Goal: Information Seeking & Learning: Learn about a topic

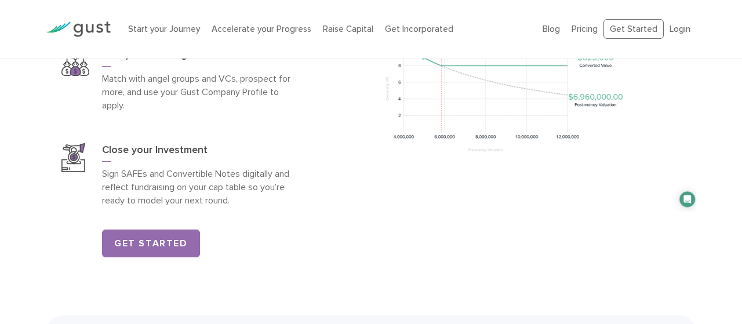
scroll to position [1840, 0]
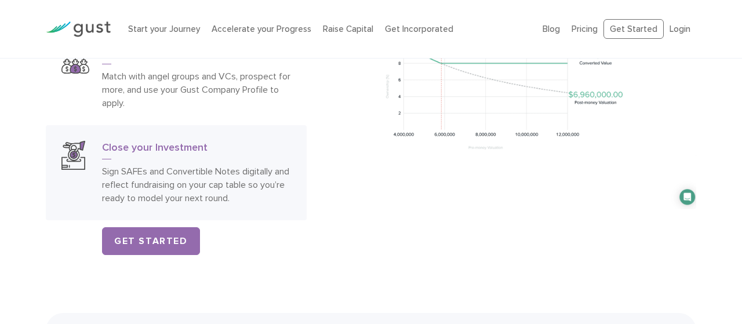
click at [270, 169] on p "Sign SAFEs and Convertible Notes digitally and reflect fundraising on your cap …" at bounding box center [196, 185] width 189 height 40
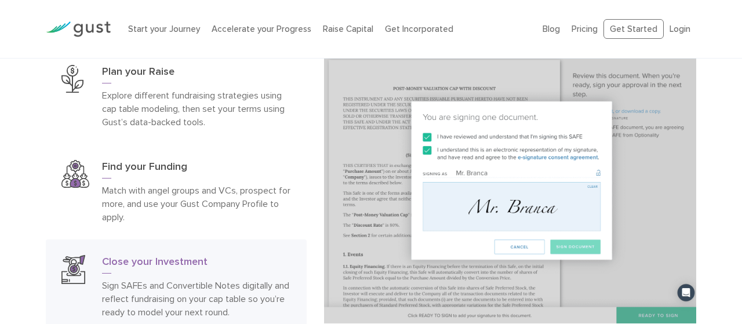
scroll to position [1749, 0]
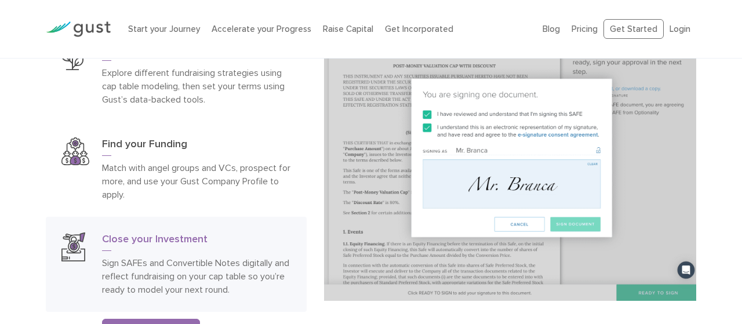
click at [526, 133] on img at bounding box center [510, 158] width 372 height 286
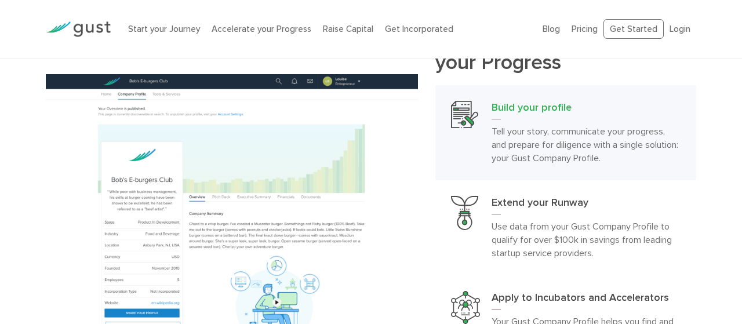
scroll to position [1047, 0]
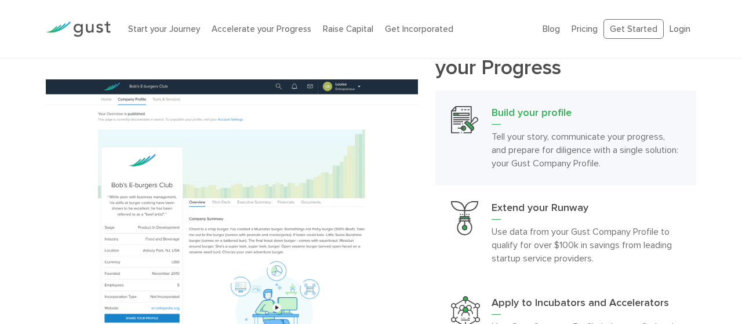
click at [78, 29] on img at bounding box center [78, 29] width 65 height 16
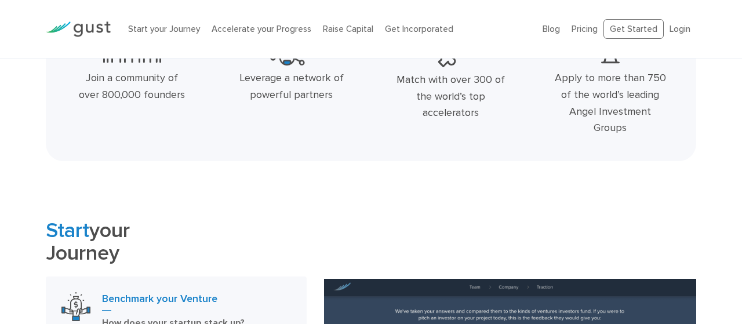
scroll to position [404, 0]
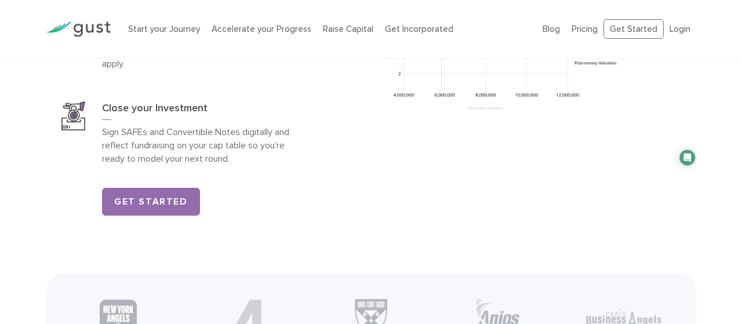
scroll to position [1875, 0]
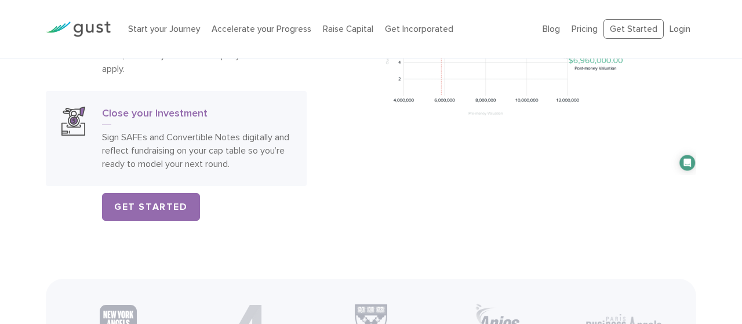
click at [184, 148] on p "Sign SAFEs and Convertible Notes digitally and reflect fundraising on your cap …" at bounding box center [196, 150] width 189 height 40
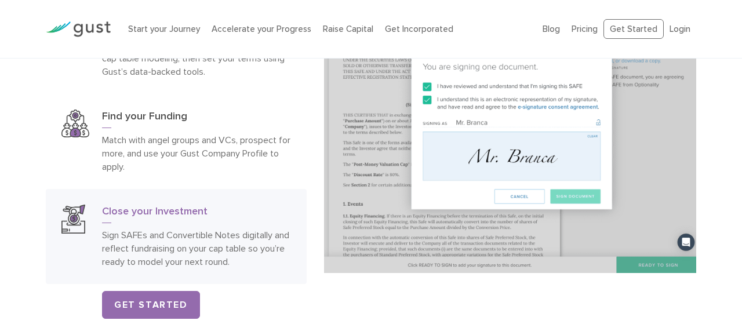
scroll to position [1763, 0]
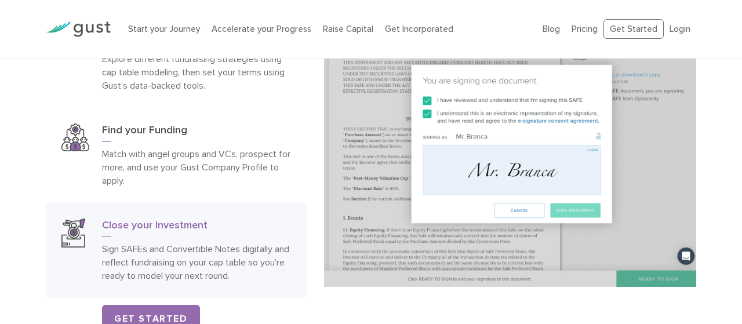
click at [538, 222] on img at bounding box center [510, 144] width 372 height 286
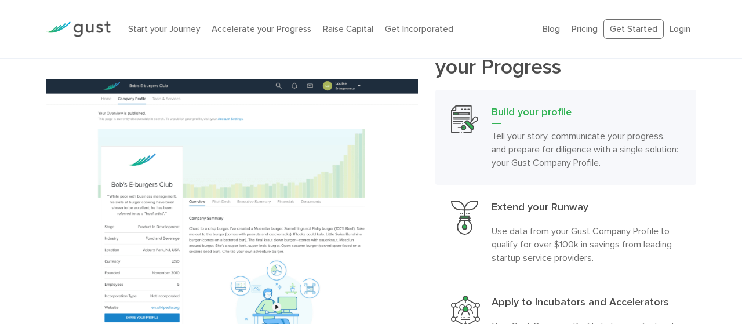
scroll to position [987, 0]
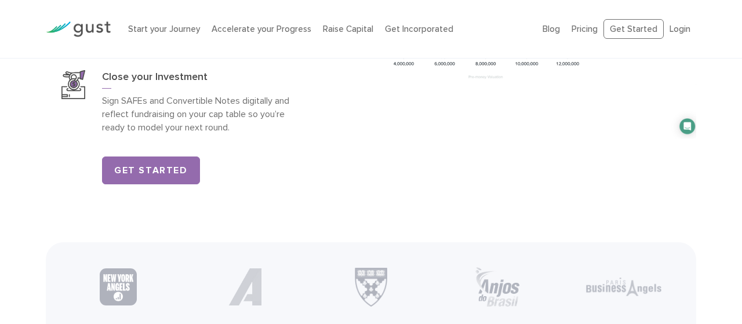
scroll to position [1905, 0]
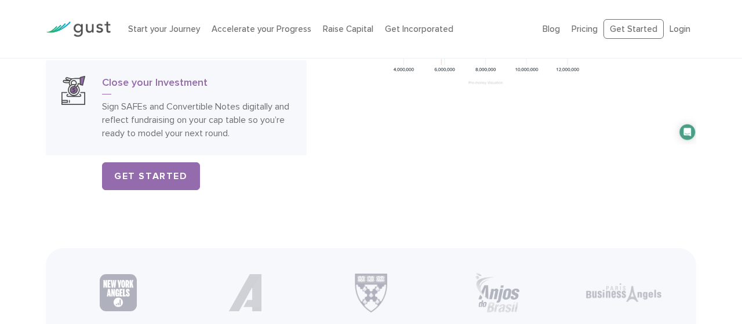
click at [202, 109] on p "Sign SAFEs and Convertible Notes digitally and reflect fundraising on your cap …" at bounding box center [196, 120] width 189 height 40
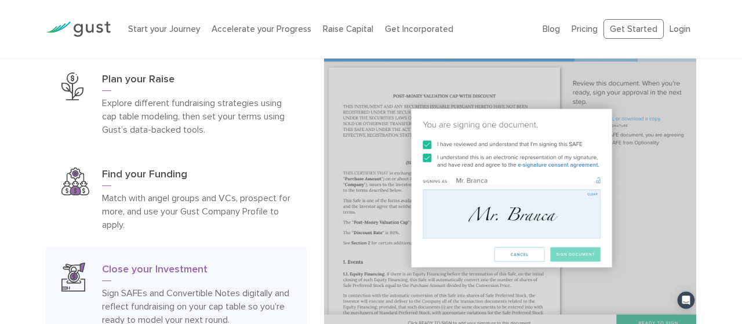
scroll to position [1726, 0]
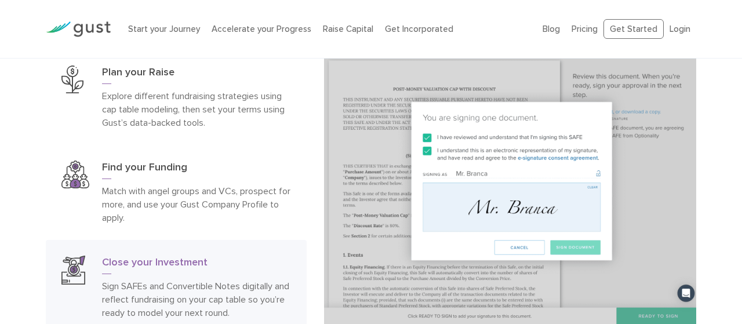
click at [578, 229] on img at bounding box center [510, 181] width 372 height 286
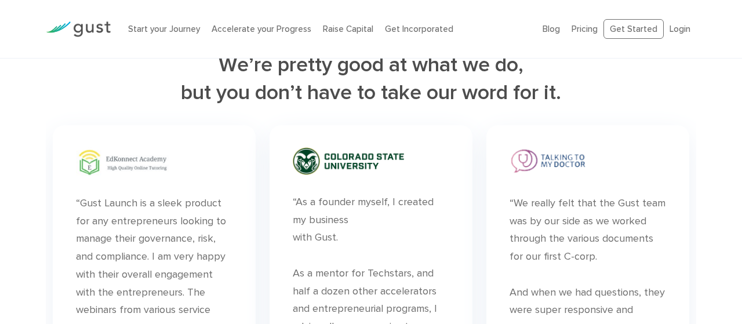
scroll to position [3053, 0]
